Goal: Use online tool/utility: Utilize a website feature to perform a specific function

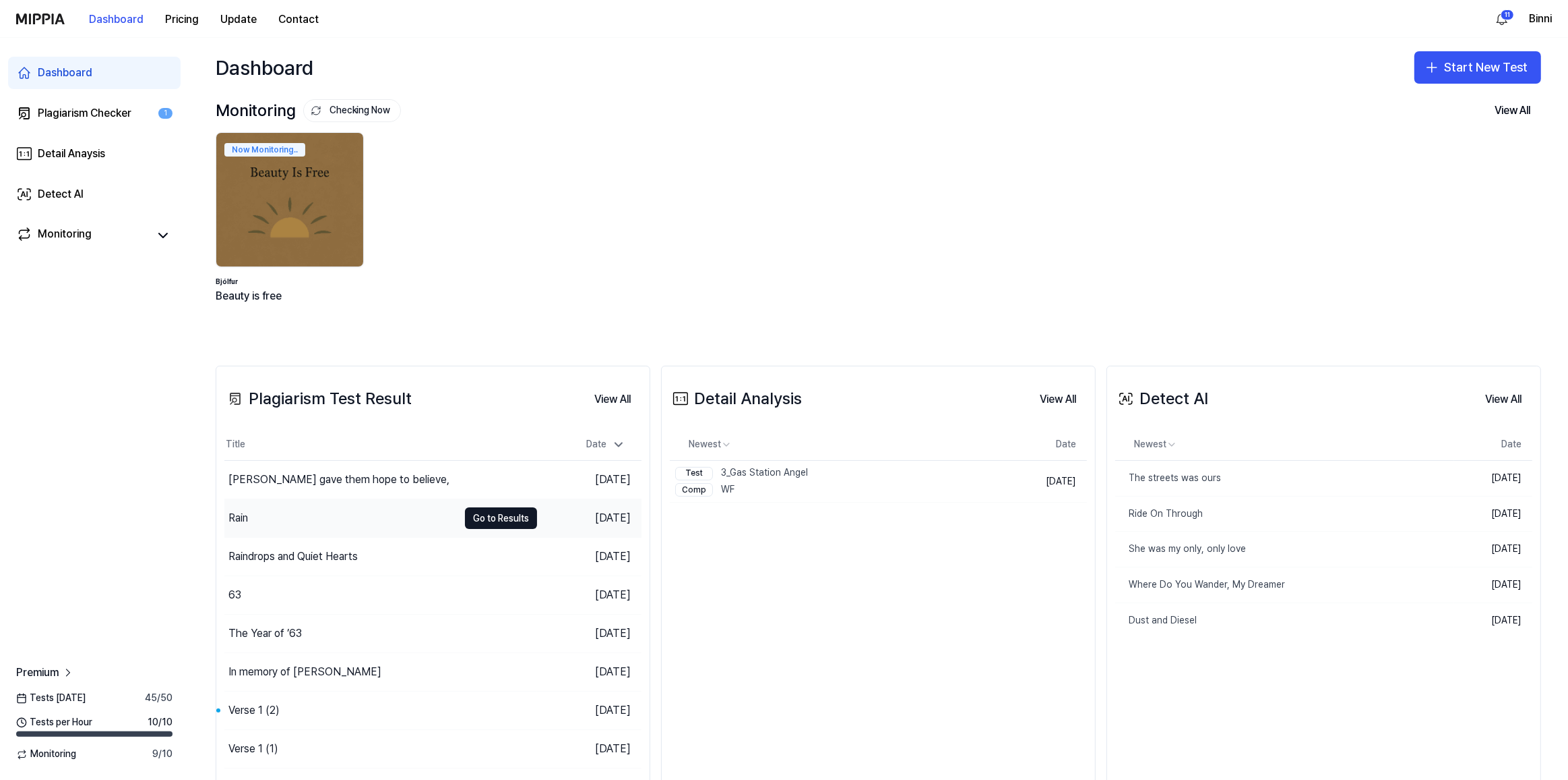
click at [239, 518] on div "Rain" at bounding box center [238, 518] width 20 height 16
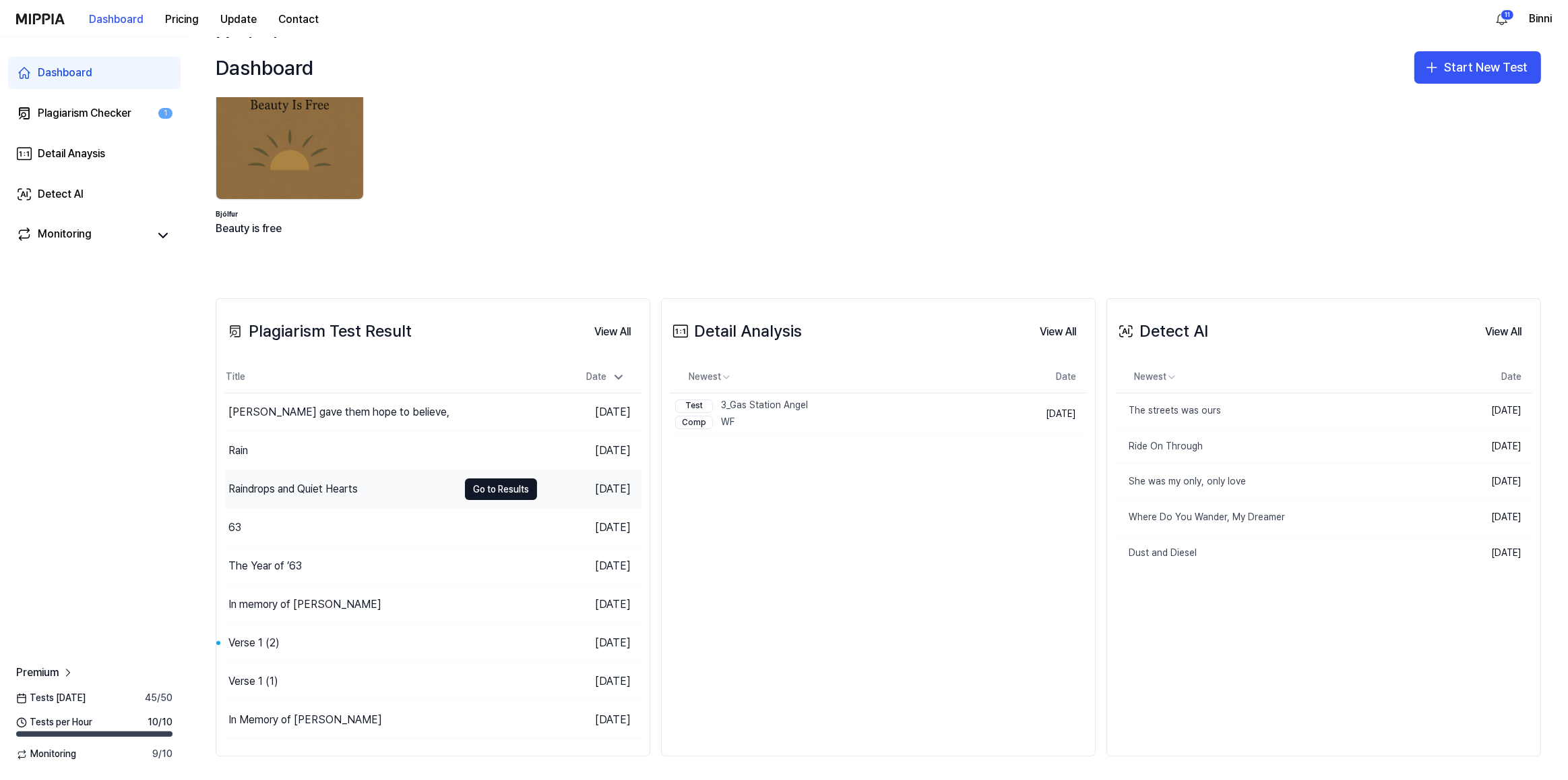
click at [314, 487] on div "Raindrops and Quiet Hearts" at bounding box center [293, 489] width 129 height 16
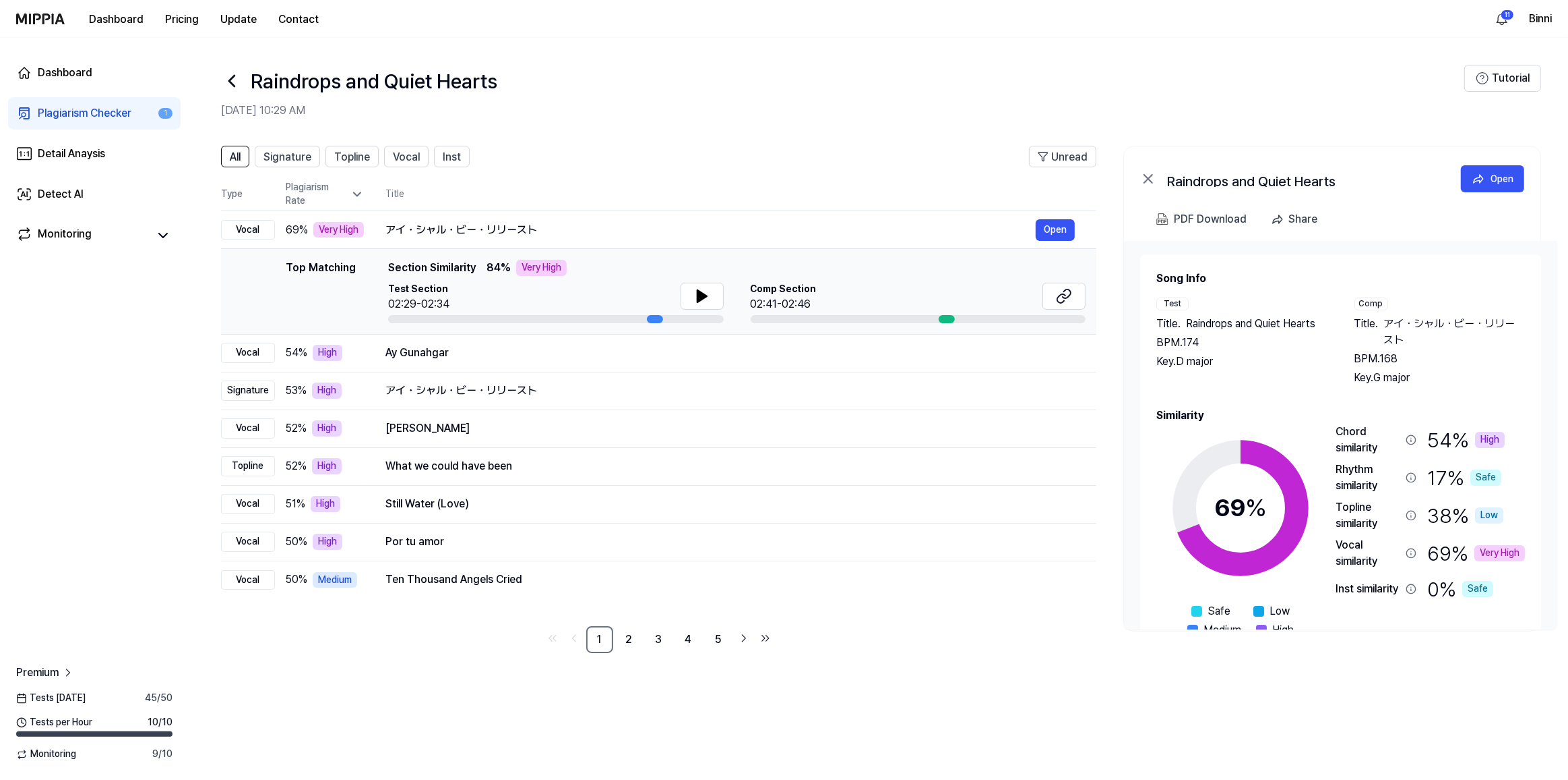
click at [229, 79] on icon at bounding box center [231, 80] width 5 height 11
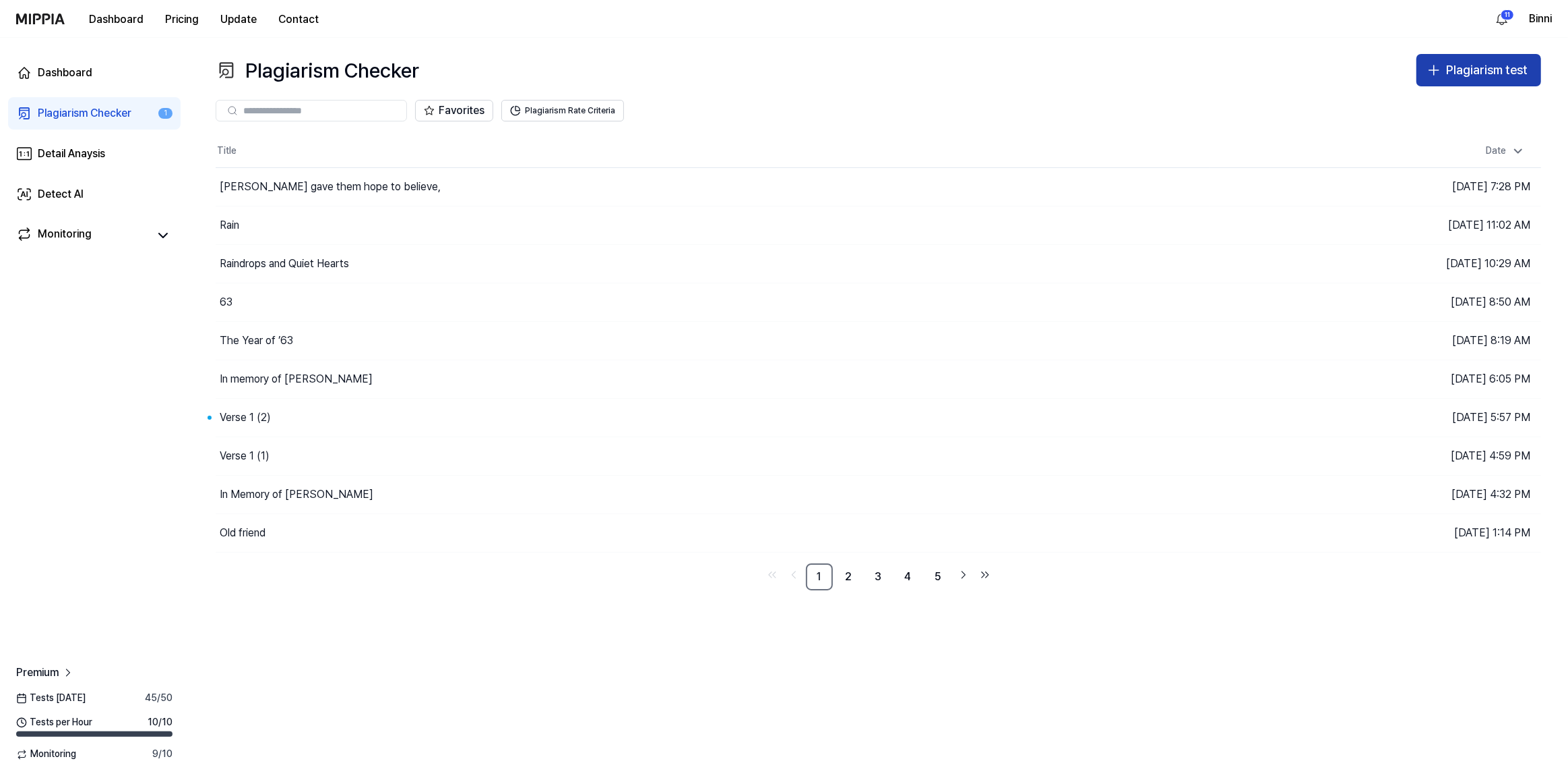
click at [1474, 71] on div "Plagiarism test" at bounding box center [1487, 71] width 81 height 20
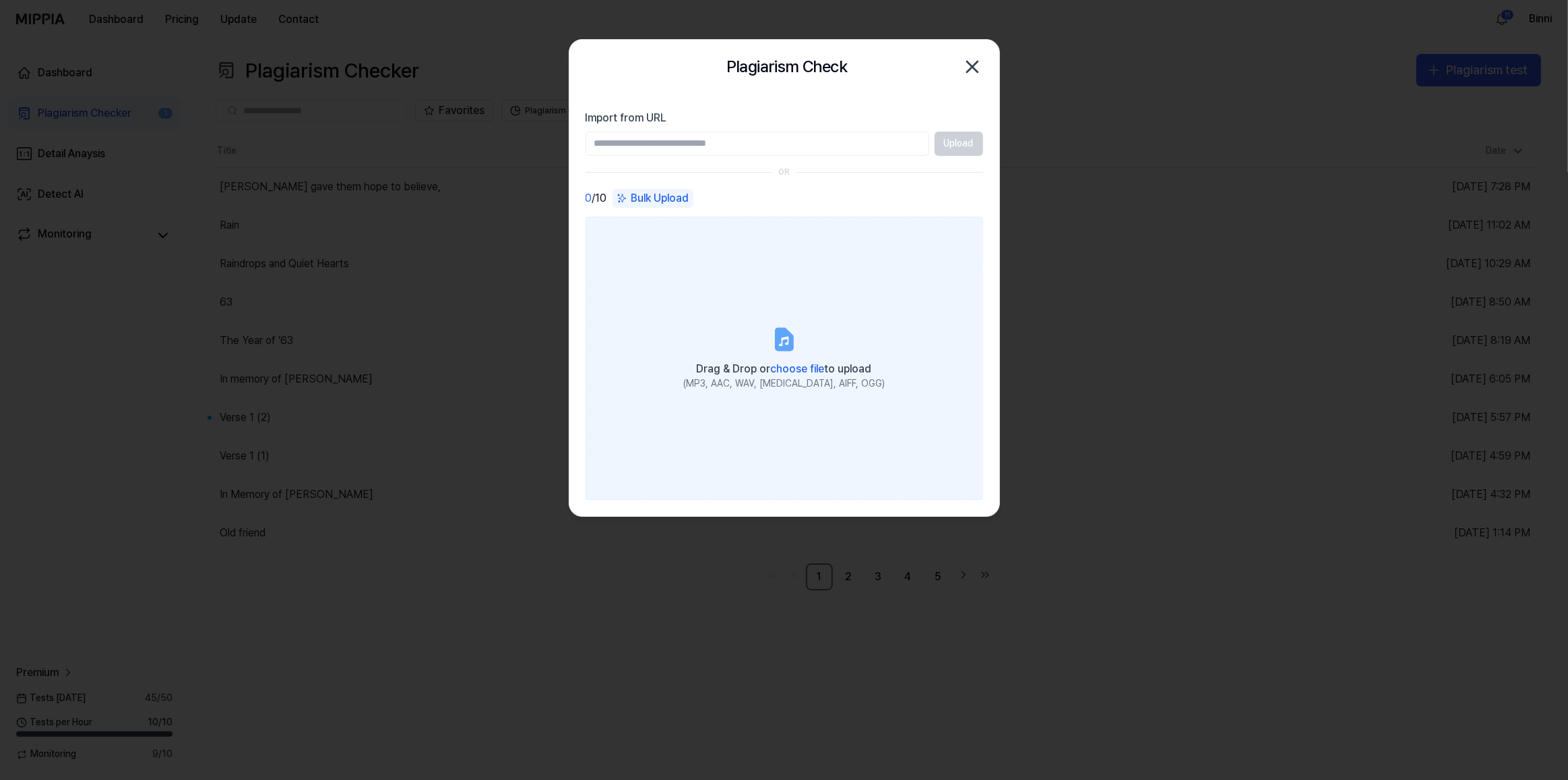
click at [782, 348] on icon at bounding box center [784, 339] width 16 height 21
click at [0, 0] on input "Drag & Drop or choose file to upload (MP3, AAC, WAV, [MEDICAL_DATA], AIFF, OGG)" at bounding box center [0, 0] width 0 height 0
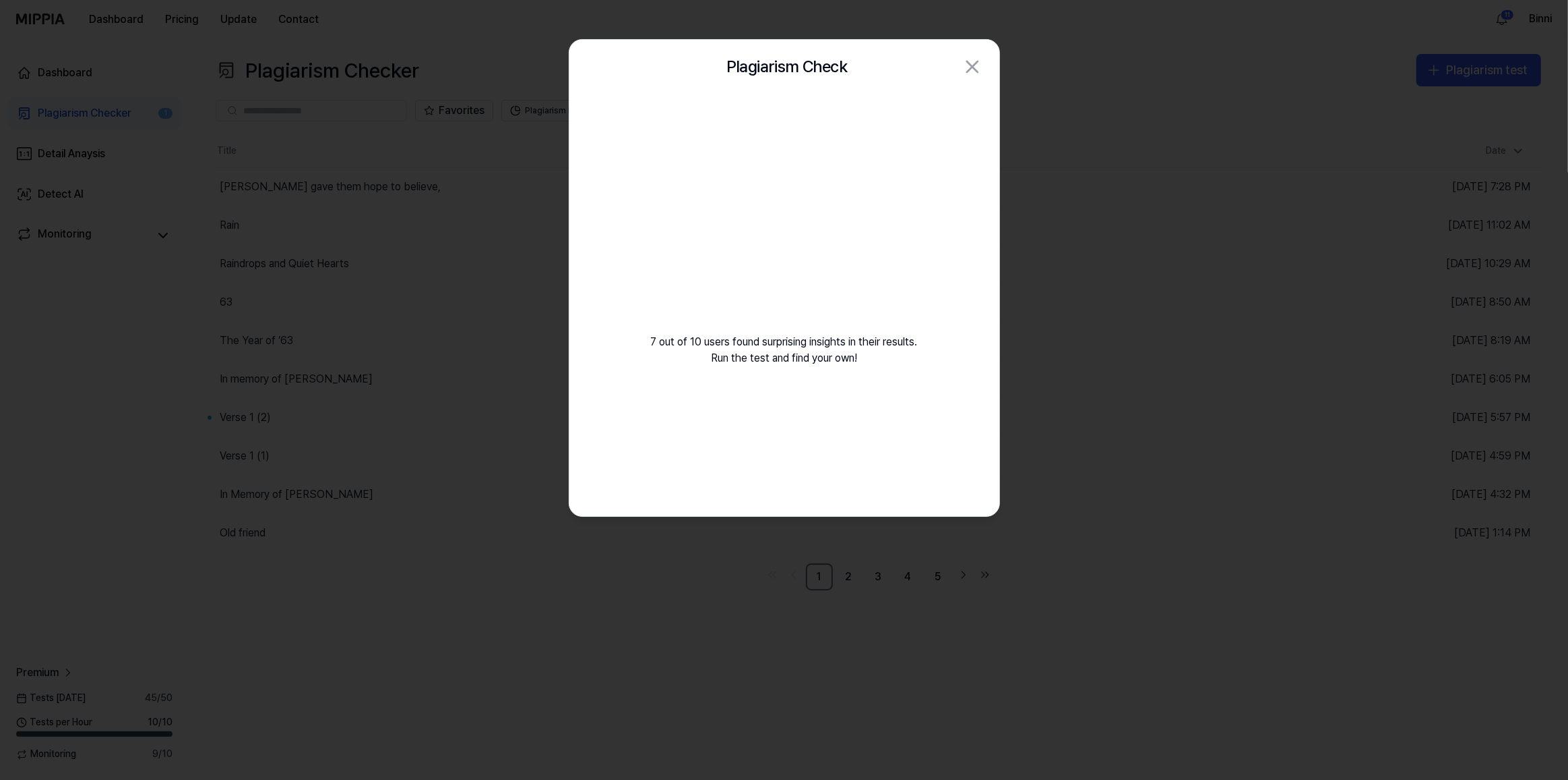
click at [762, 209] on video at bounding box center [784, 223] width 194 height 194
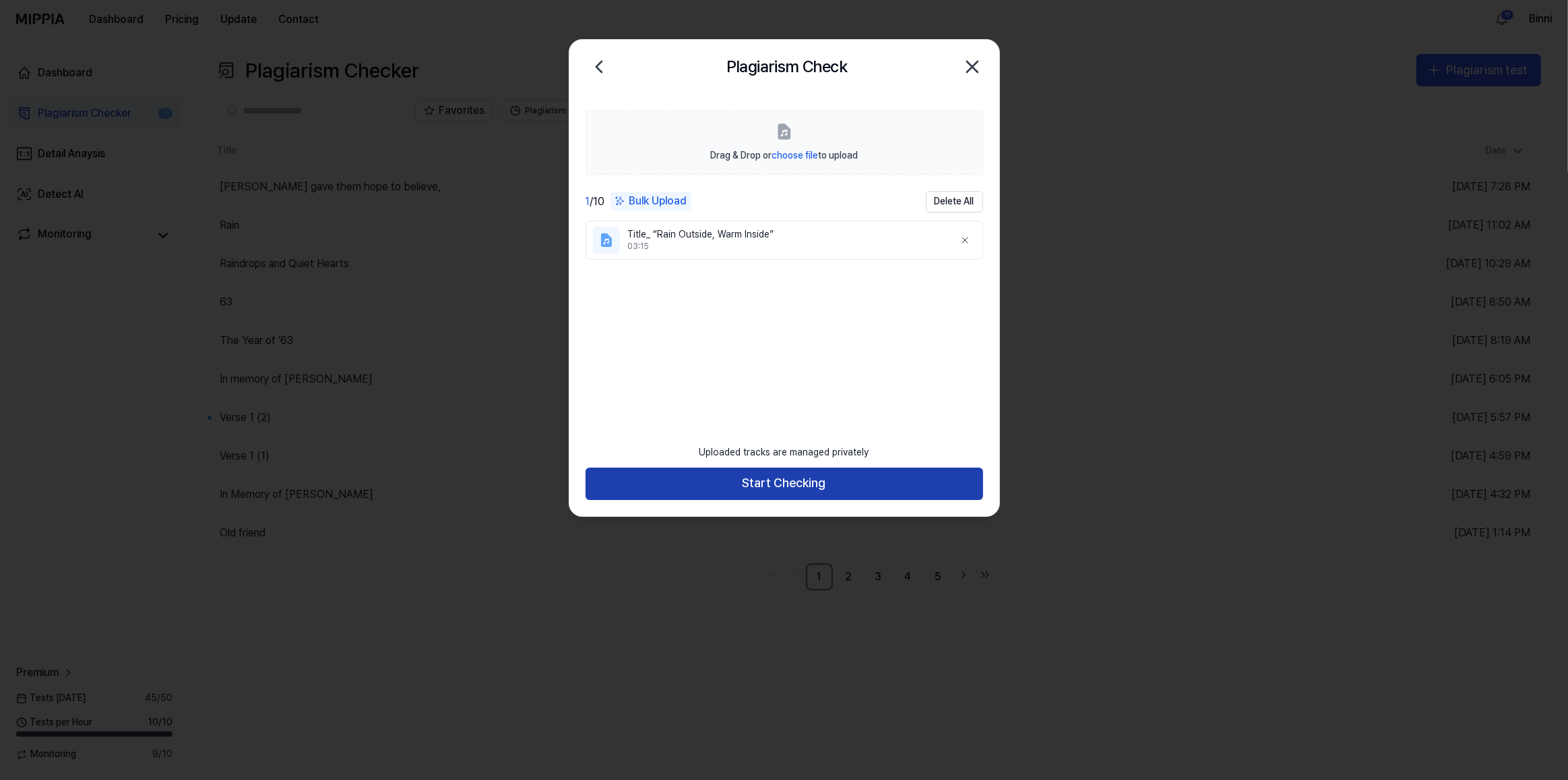
click at [846, 472] on button "Start Checking" at bounding box center [784, 483] width 397 height 33
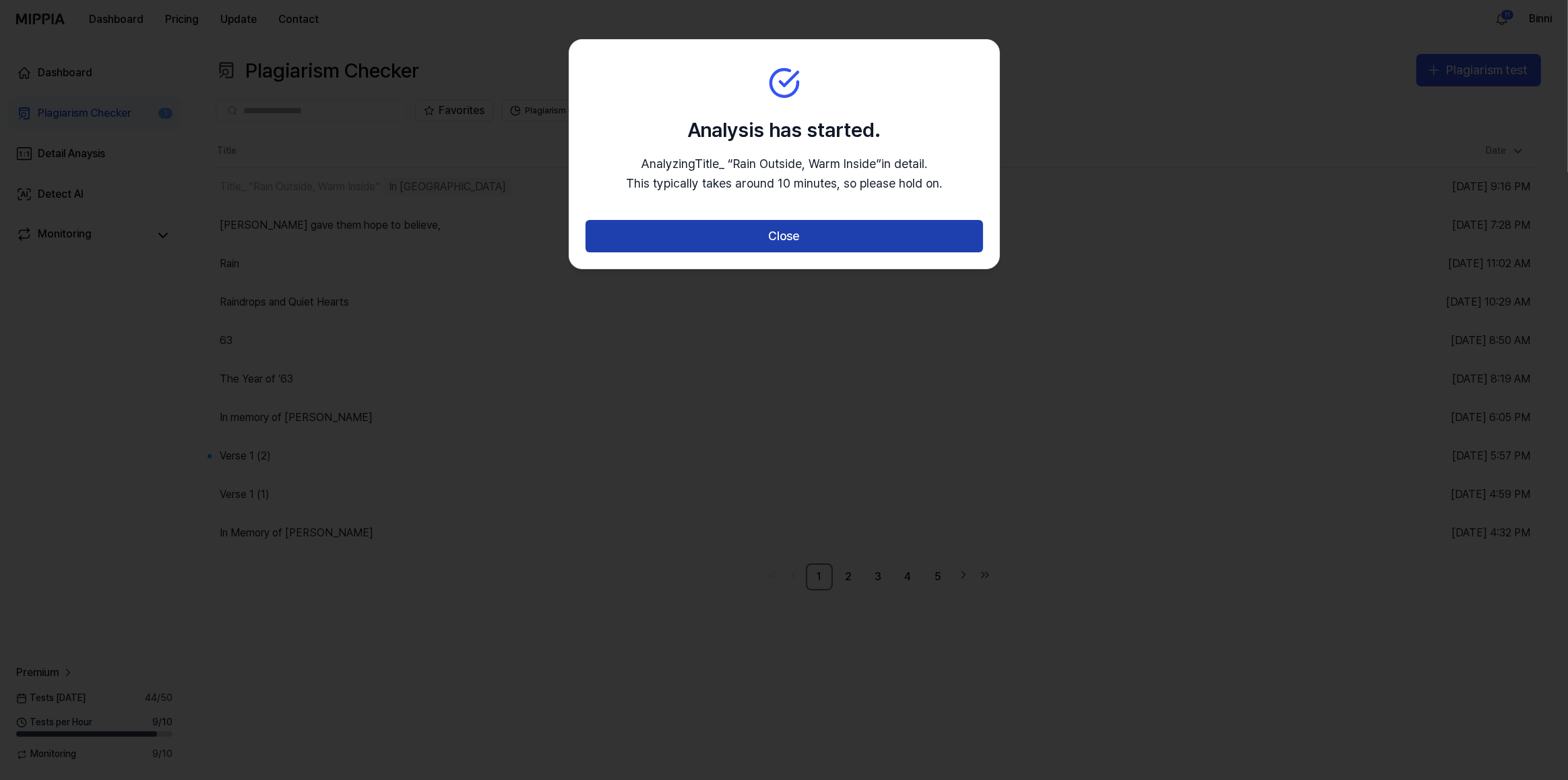
click at [790, 238] on button "Close" at bounding box center [784, 235] width 397 height 33
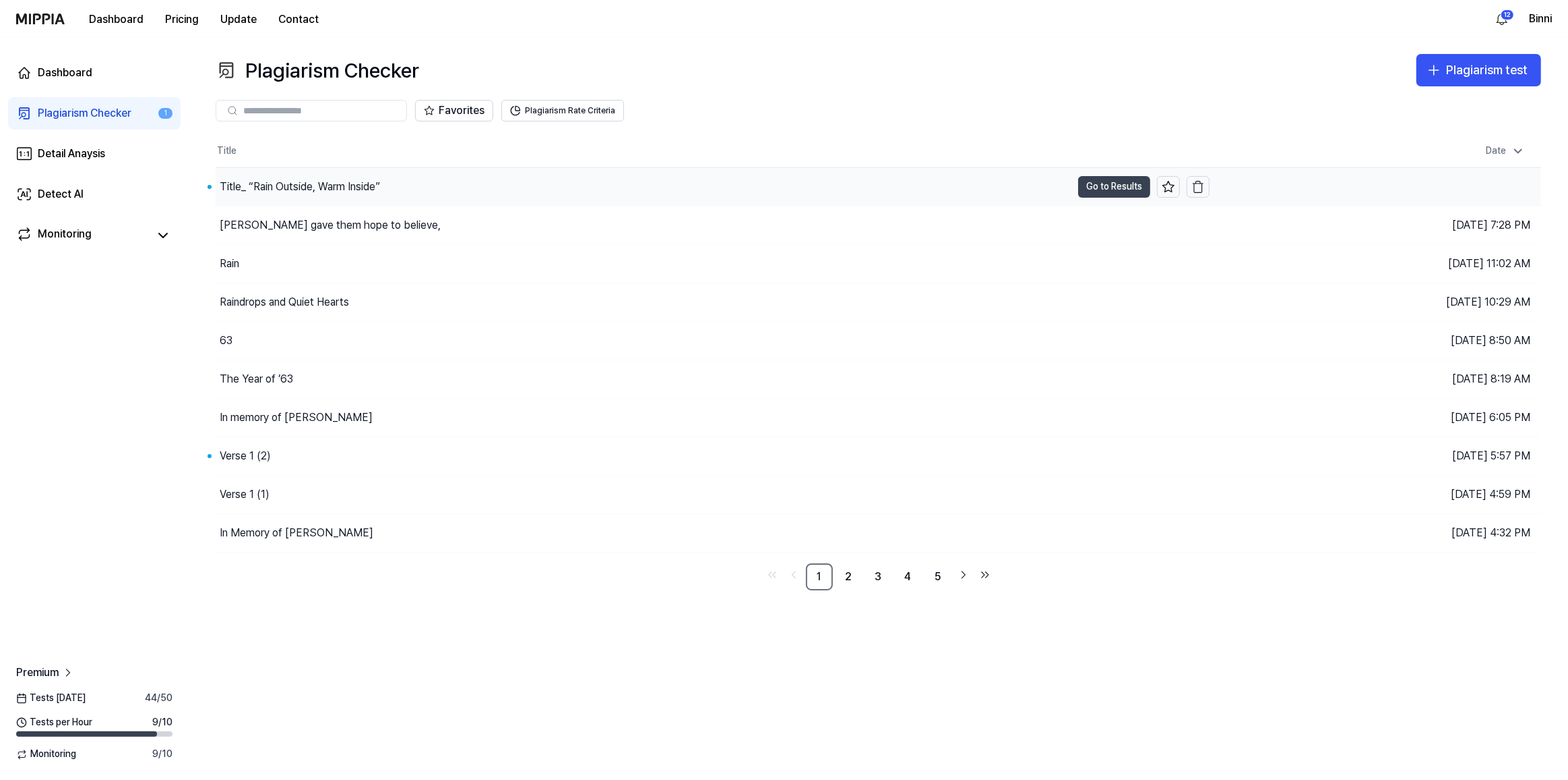
click at [1125, 181] on button "Go to Results" at bounding box center [1114, 187] width 72 height 22
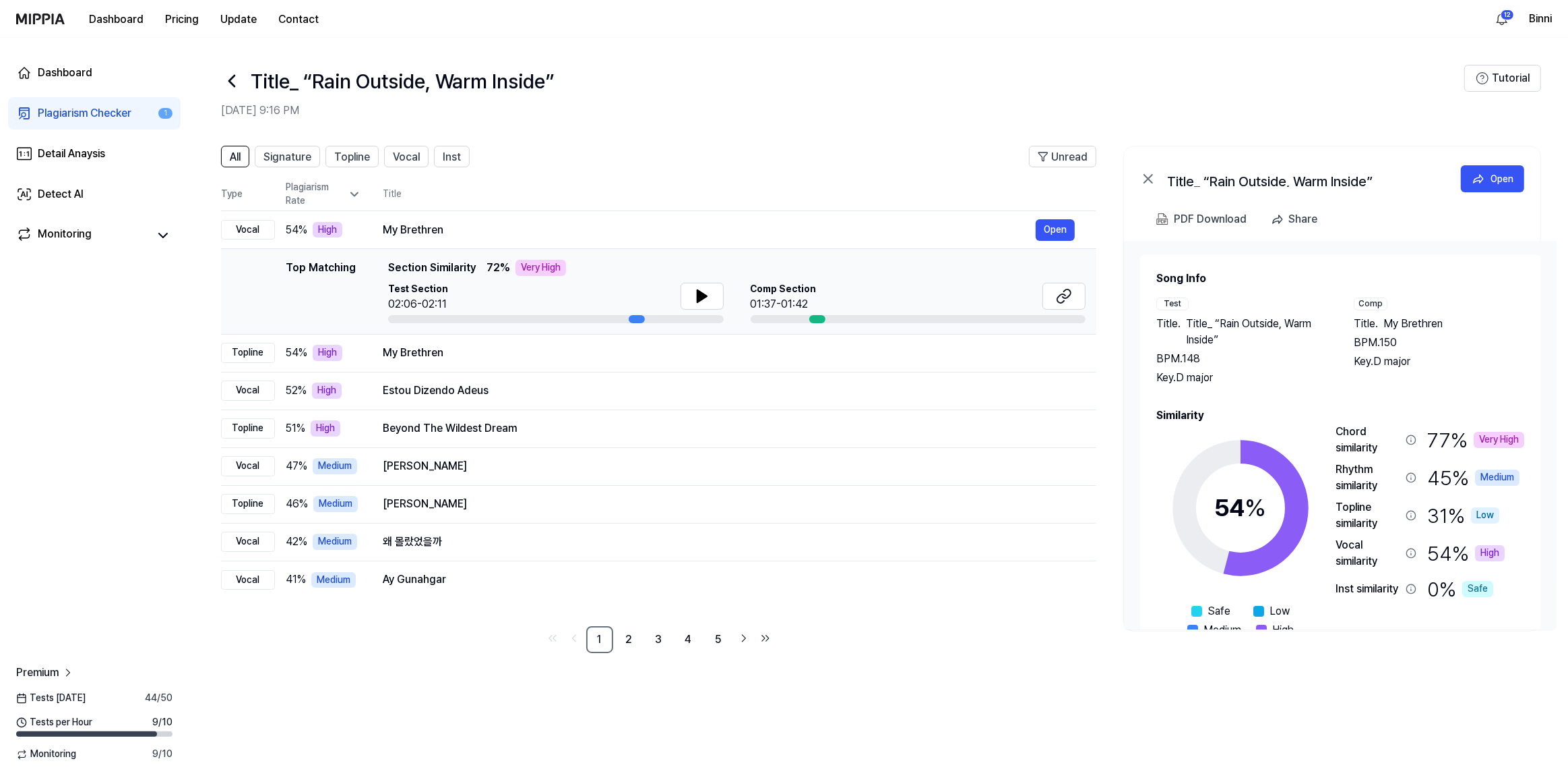
click at [239, 75] on icon at bounding box center [232, 81] width 22 height 22
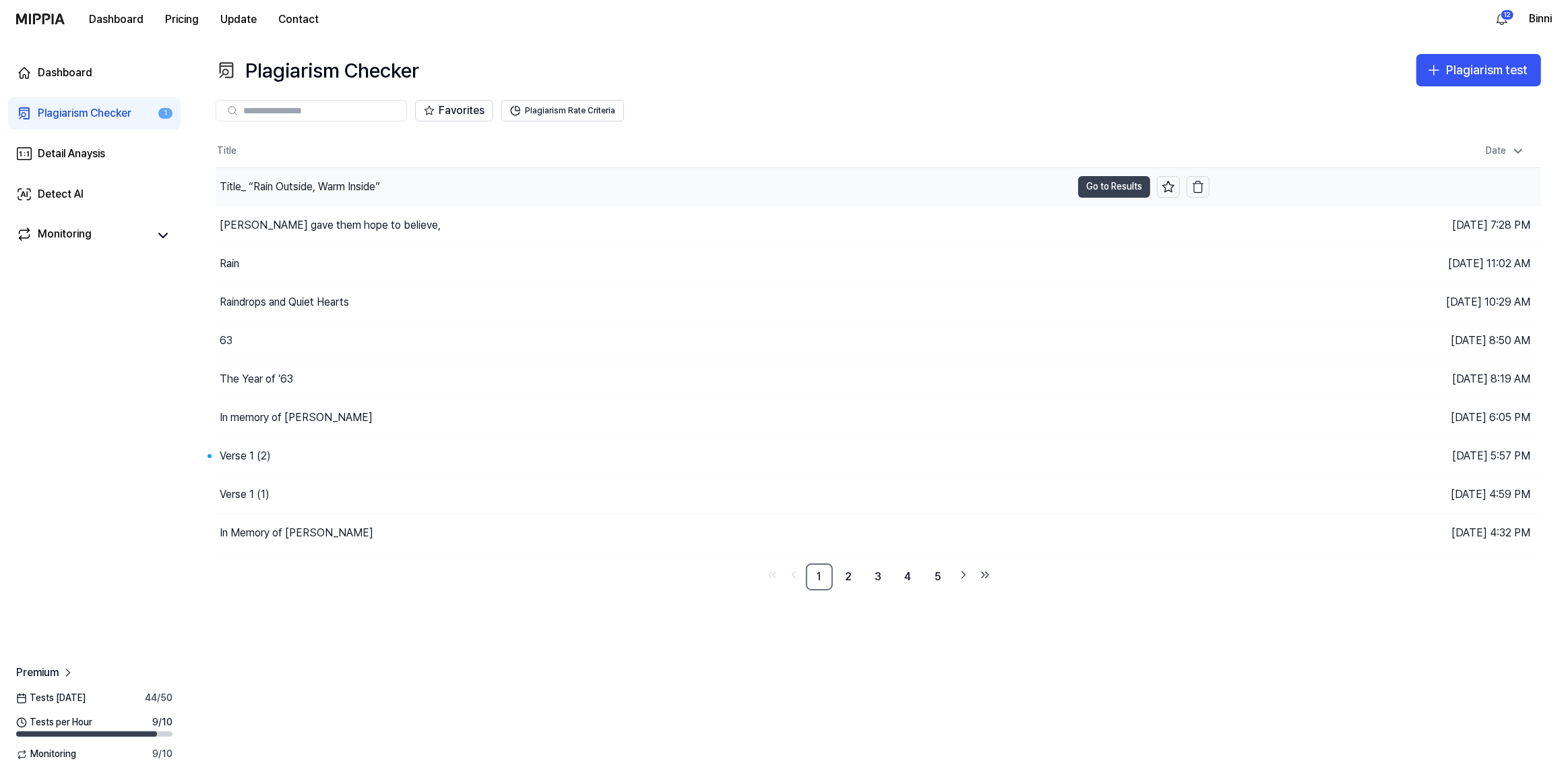
click at [1100, 183] on button "Go to Results" at bounding box center [1114, 187] width 72 height 22
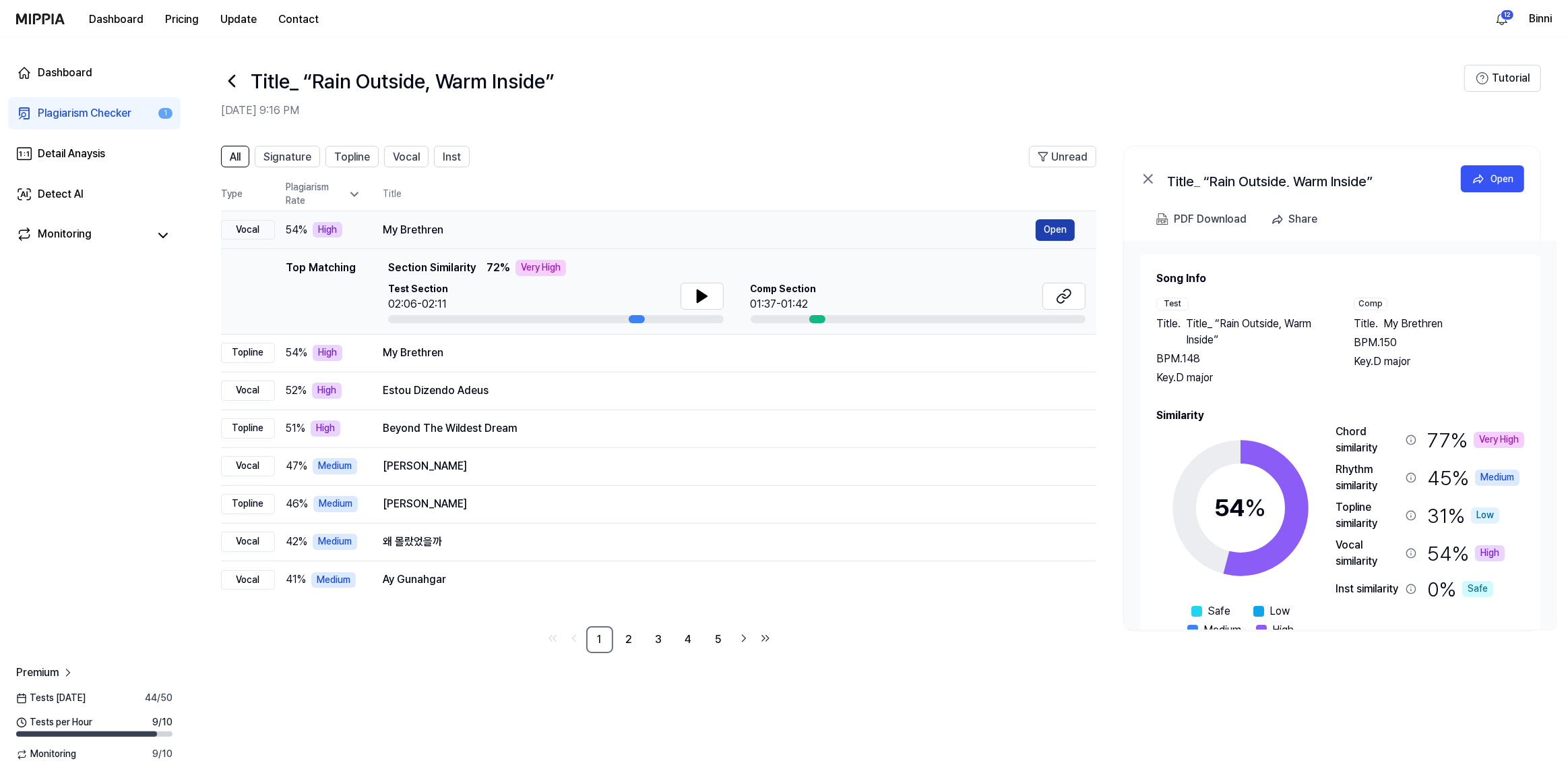
click at [1057, 230] on button "Open" at bounding box center [1055, 231] width 39 height 22
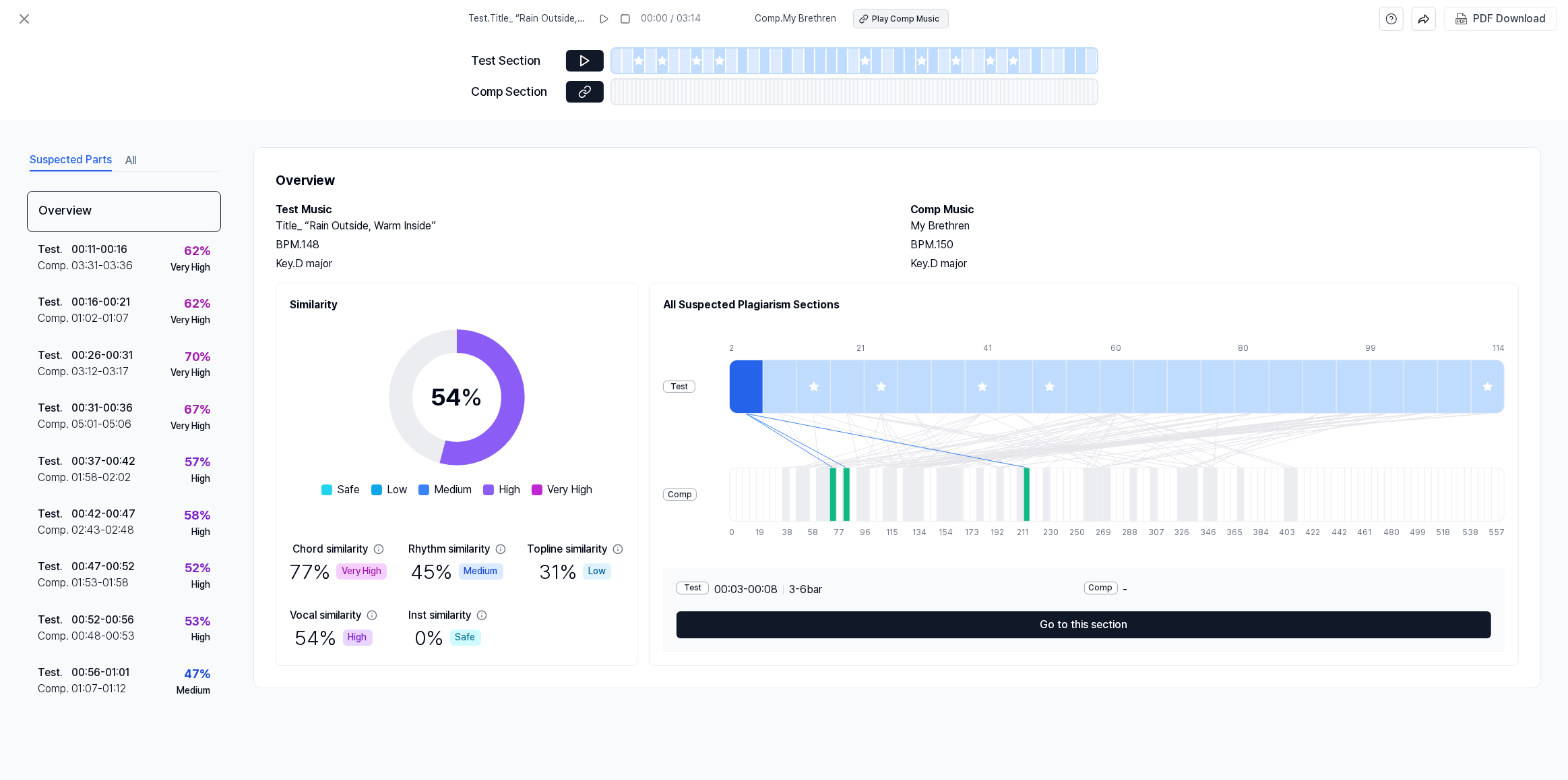
click at [908, 19] on div "Play Comp Music" at bounding box center [907, 20] width 68 height 12
click at [610, 22] on icon at bounding box center [604, 19] width 11 height 11
click at [607, 21] on rect at bounding box center [606, 19] width 2 height 8
click at [900, 18] on div "Play Comp Music" at bounding box center [907, 20] width 68 height 12
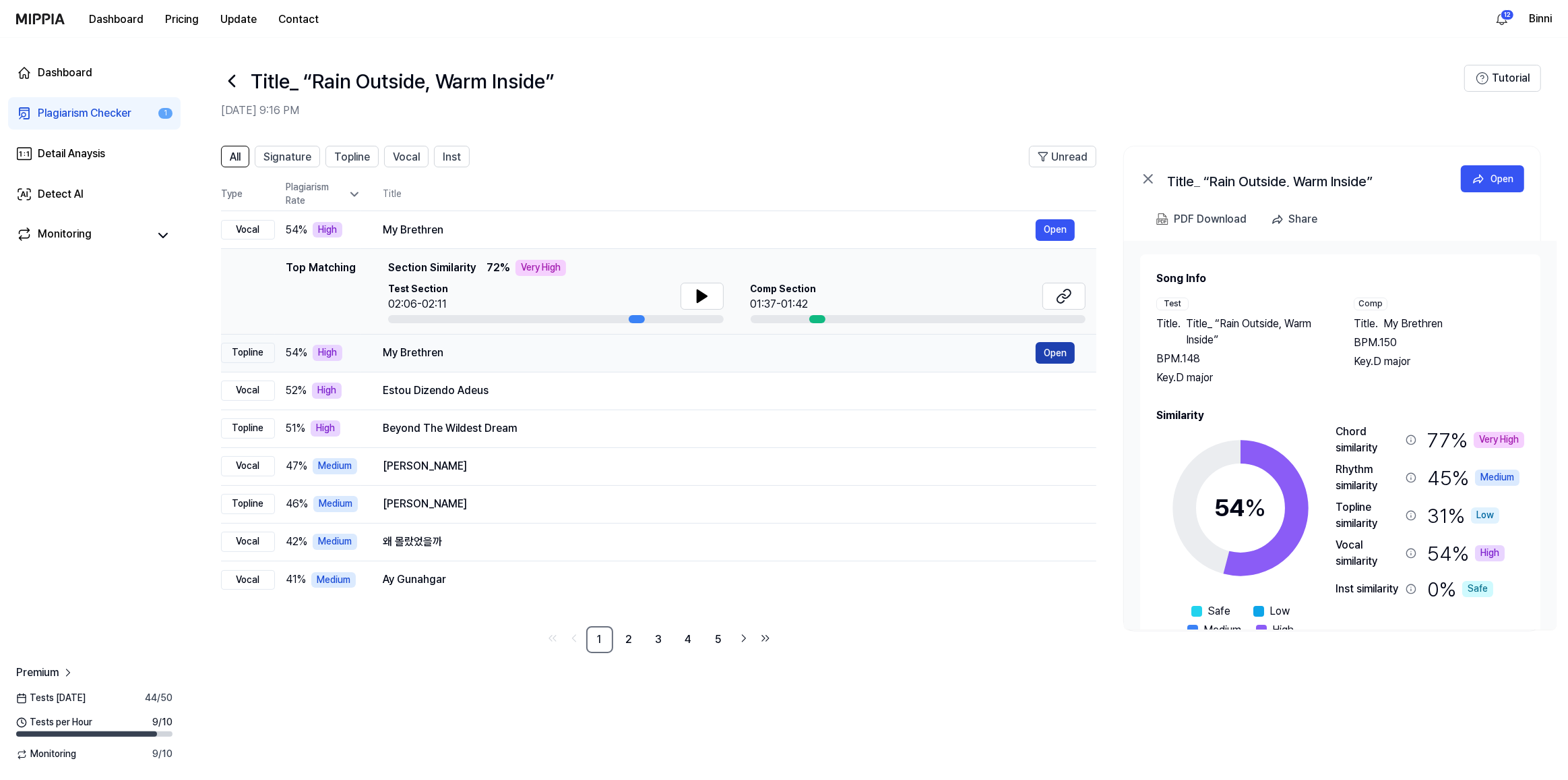
click at [1054, 354] on button "Open" at bounding box center [1055, 353] width 39 height 22
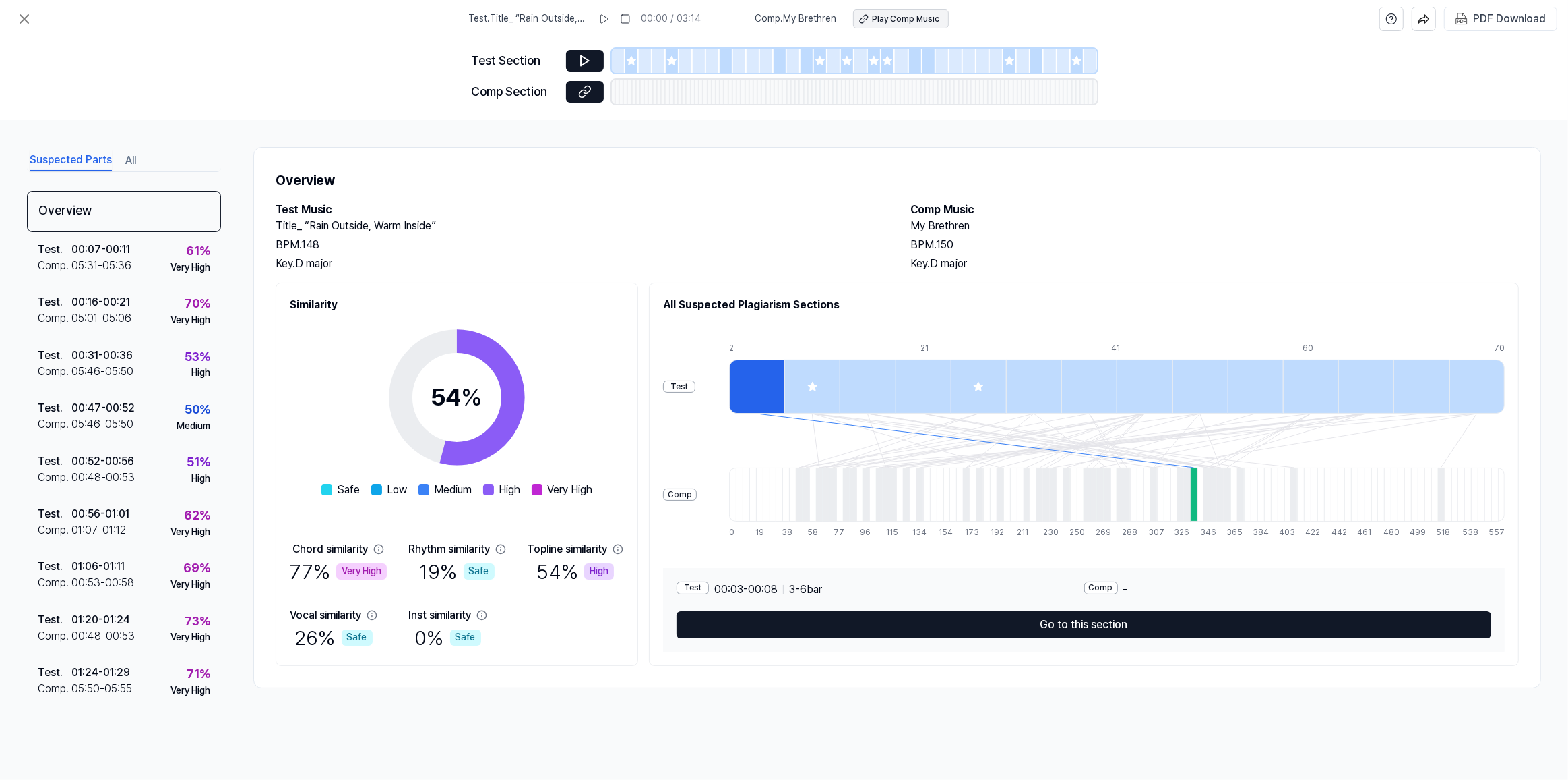
click at [897, 18] on div "Play Comp Music" at bounding box center [907, 20] width 68 height 12
